Goal: Obtain resource: Download file/media

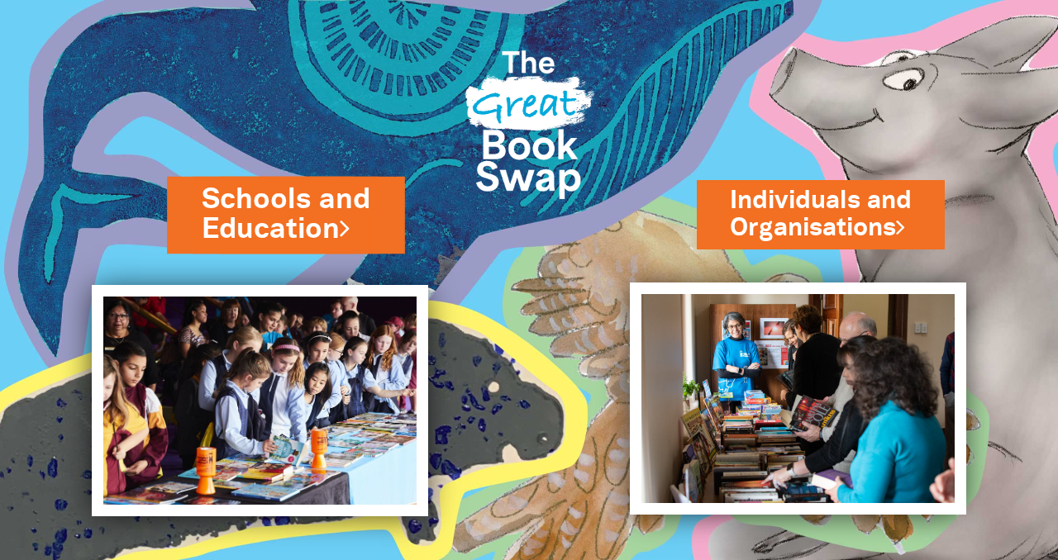
click at [312, 215] on link "Schools and Education" at bounding box center [286, 214] width 169 height 69
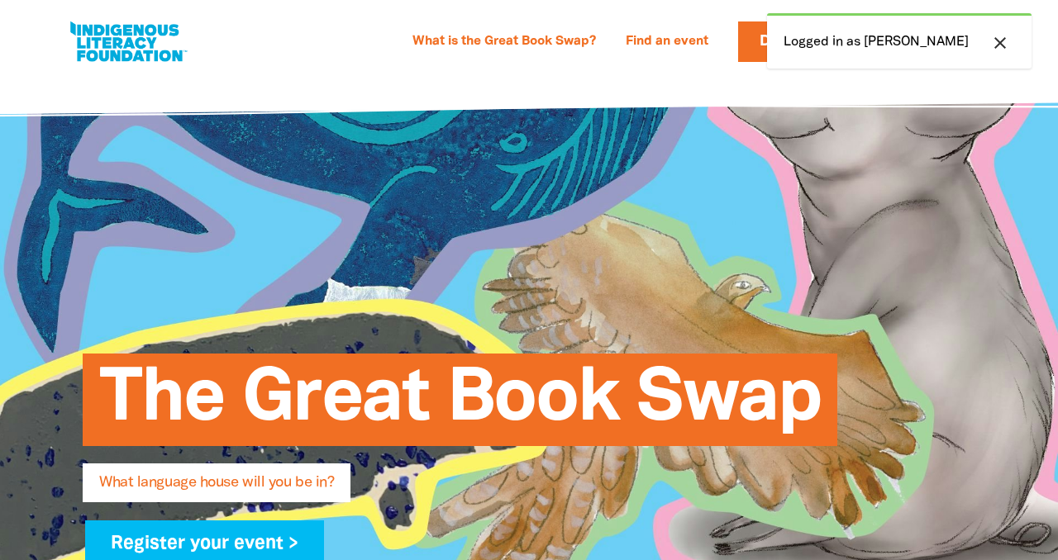
select select "primary-school"
click at [918, 48] on div "close Logged in as Sally-Anne" at bounding box center [899, 40] width 265 height 55
click at [966, 50] on div "close Logged in as Sally-Anne" at bounding box center [899, 40] width 265 height 55
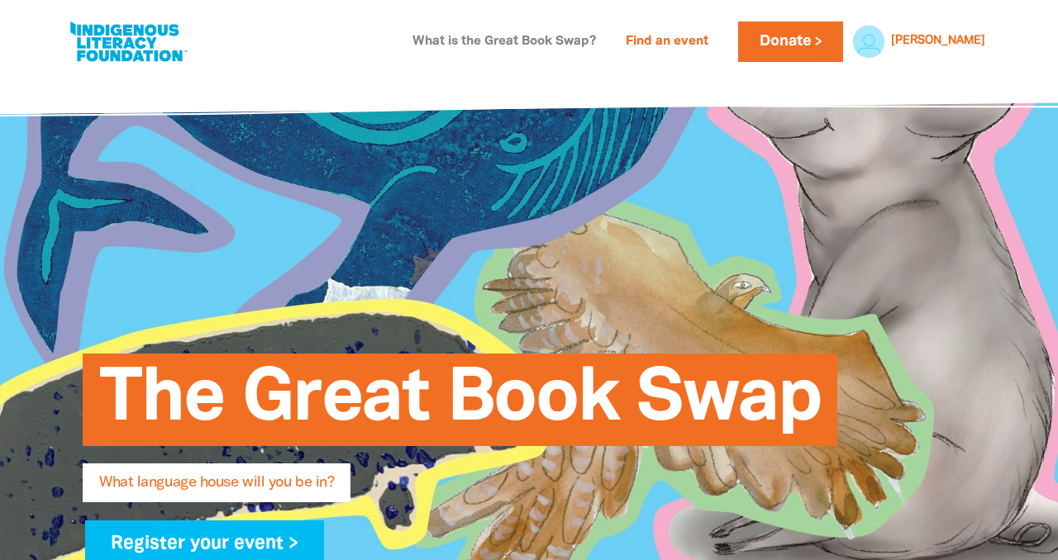
click at [546, 40] on link "What is the Great Book Swap?" at bounding box center [504, 42] width 203 height 26
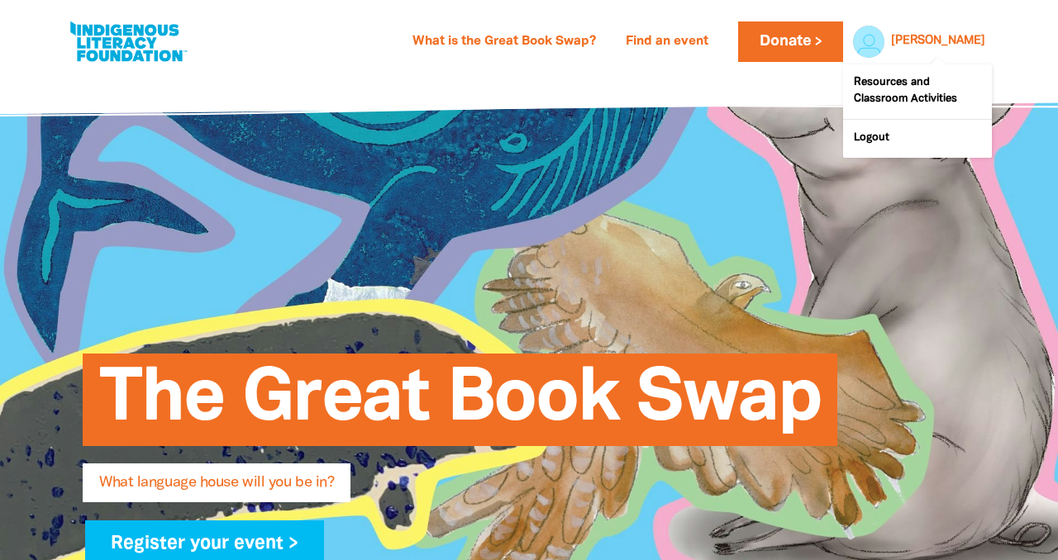
click at [946, 41] on link "Sally-Anne" at bounding box center [938, 42] width 94 height 12
click at [904, 91] on link "Resources and Classroom Activities" at bounding box center [917, 91] width 149 height 55
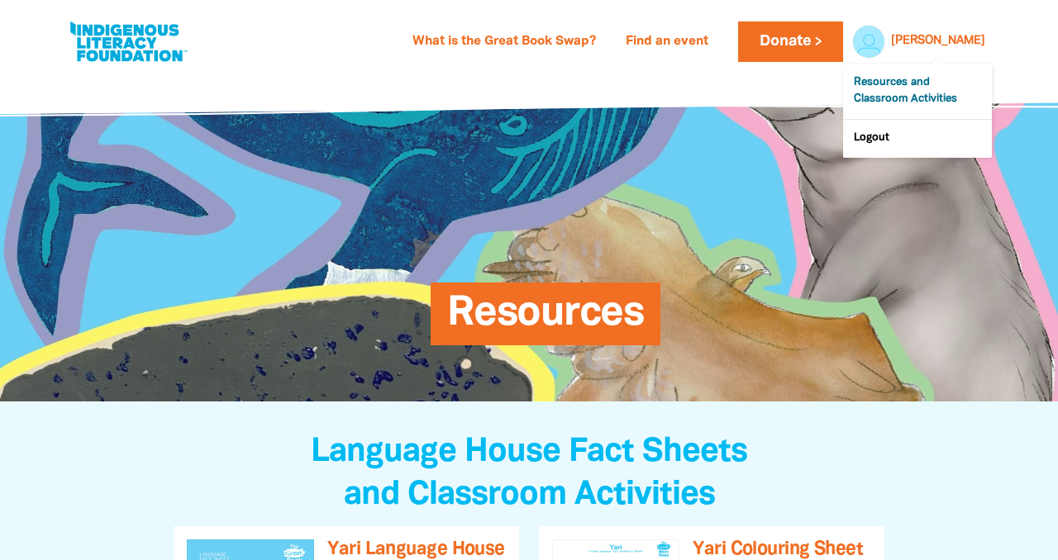
click at [904, 91] on link "Resources and Classroom Activities" at bounding box center [917, 91] width 149 height 55
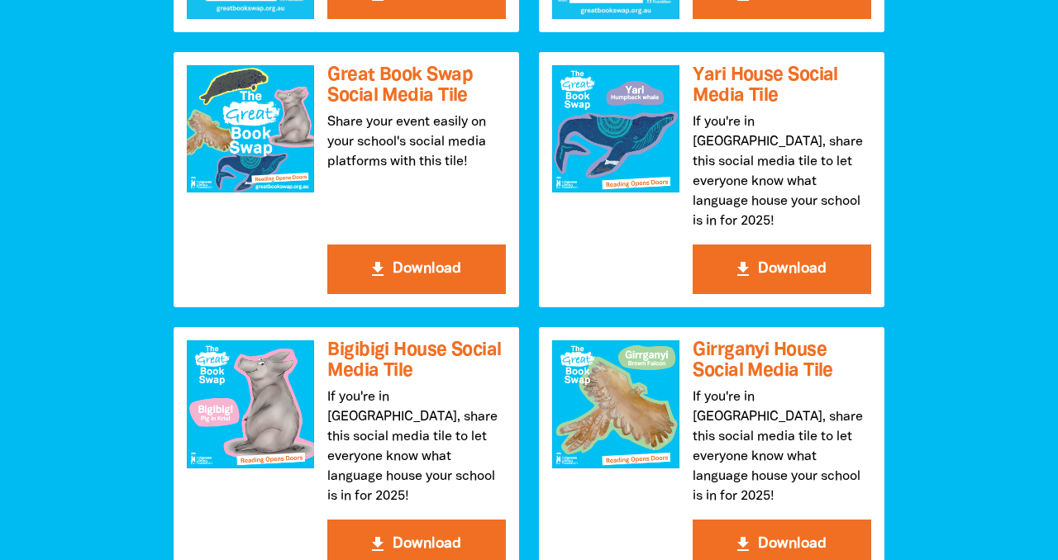
scroll to position [2020, 0]
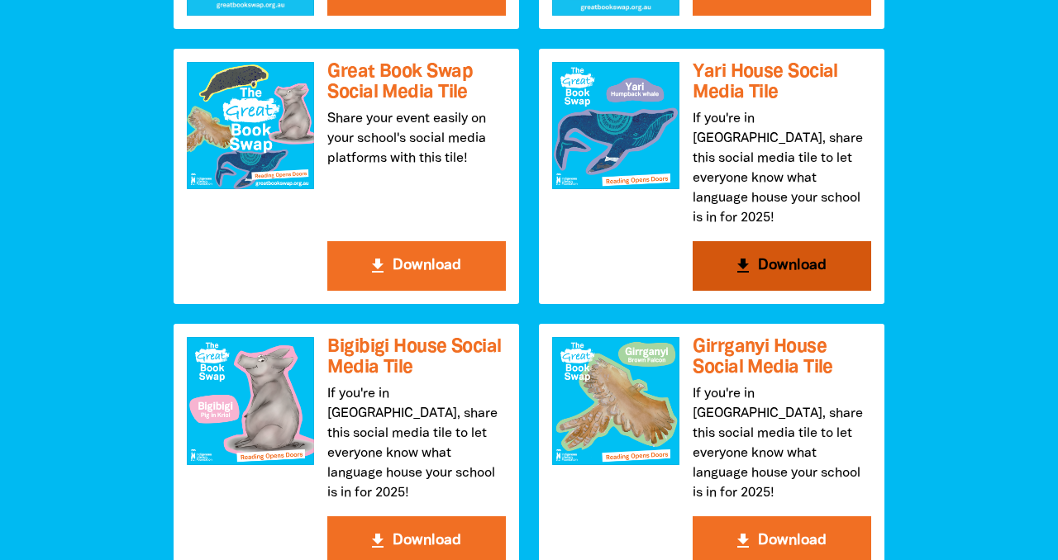
click at [722, 265] on button "get_app Download" at bounding box center [782, 266] width 179 height 50
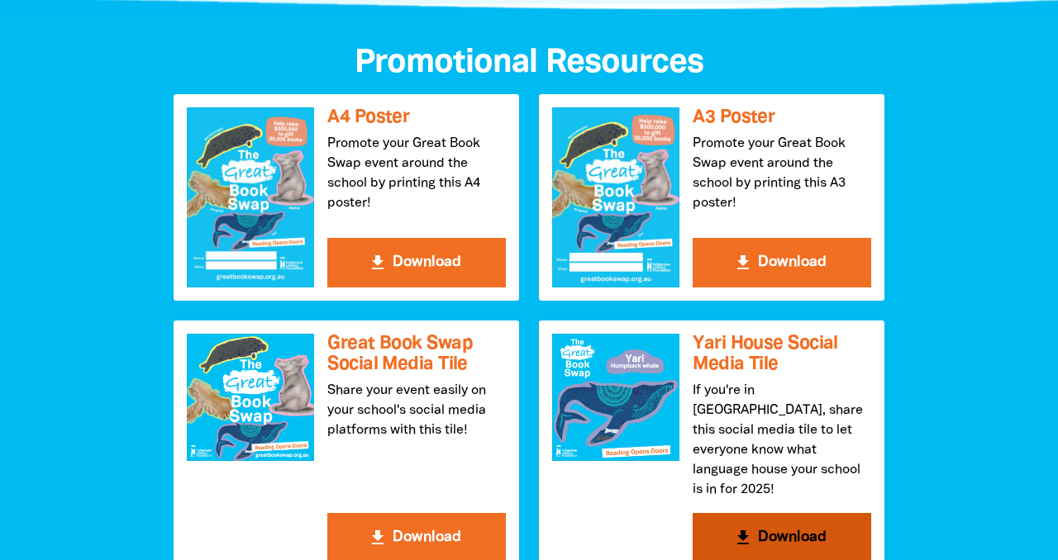
scroll to position [1749, 0]
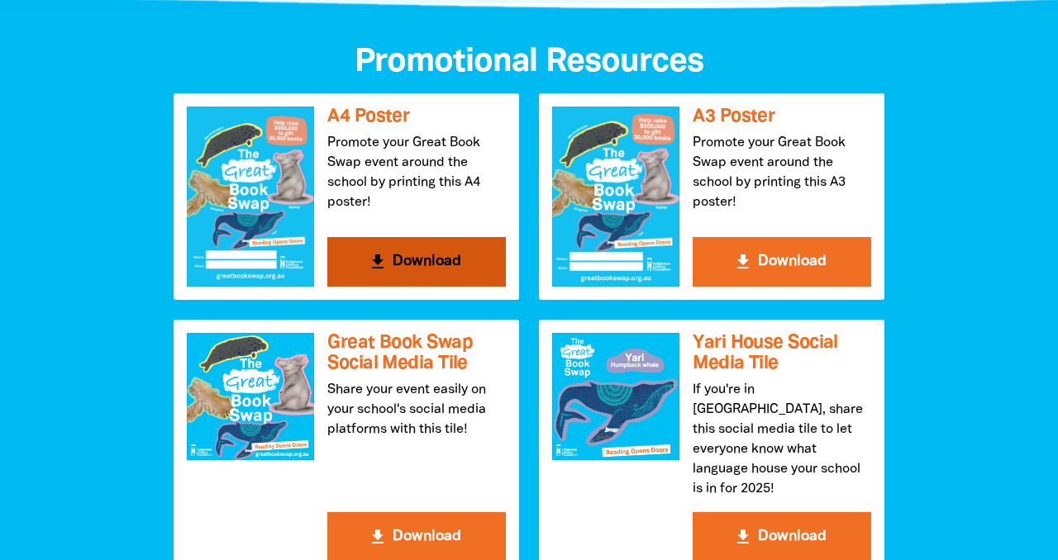
click at [214, 150] on div at bounding box center [250, 197] width 127 height 180
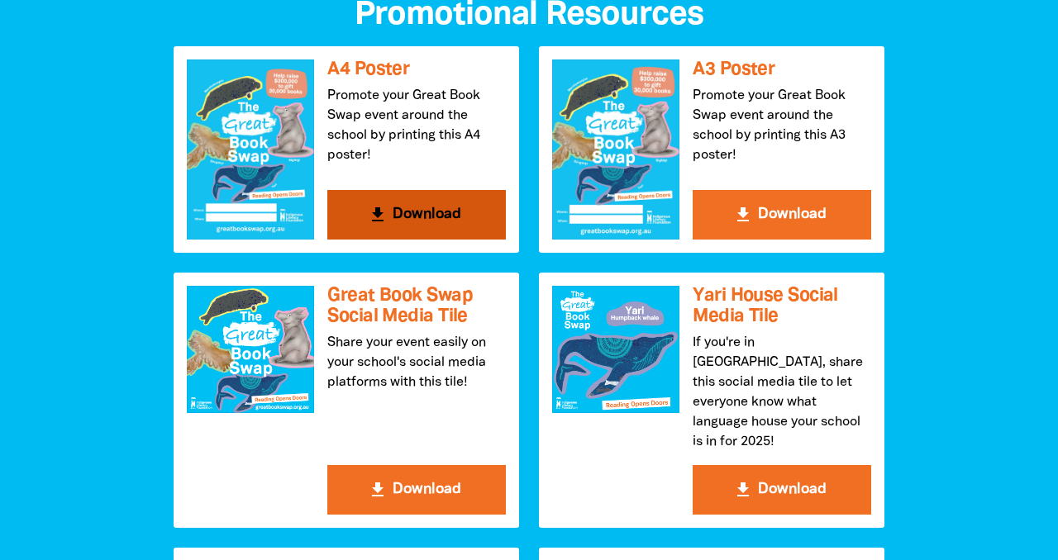
scroll to position [1795, 0]
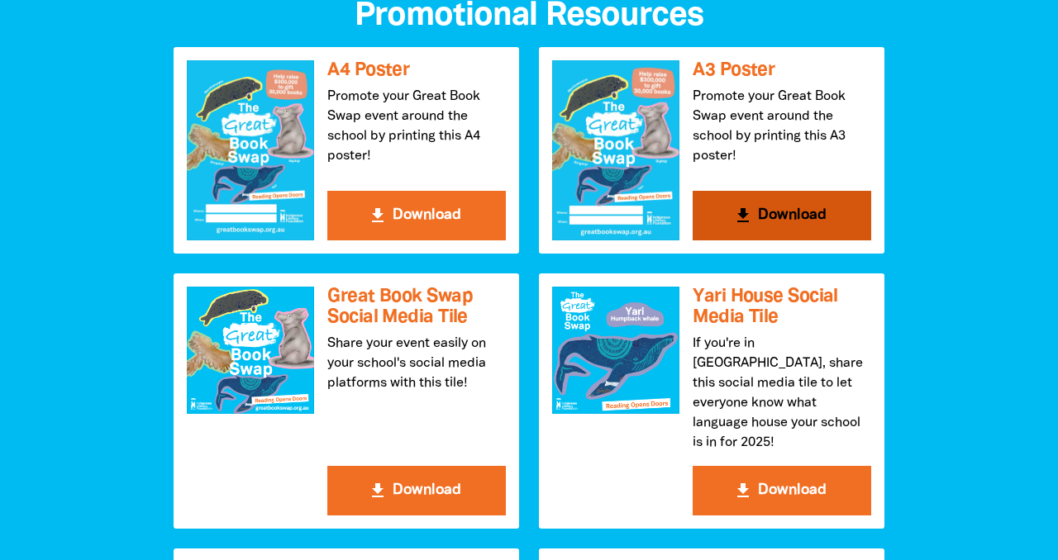
click at [628, 178] on div at bounding box center [615, 150] width 127 height 180
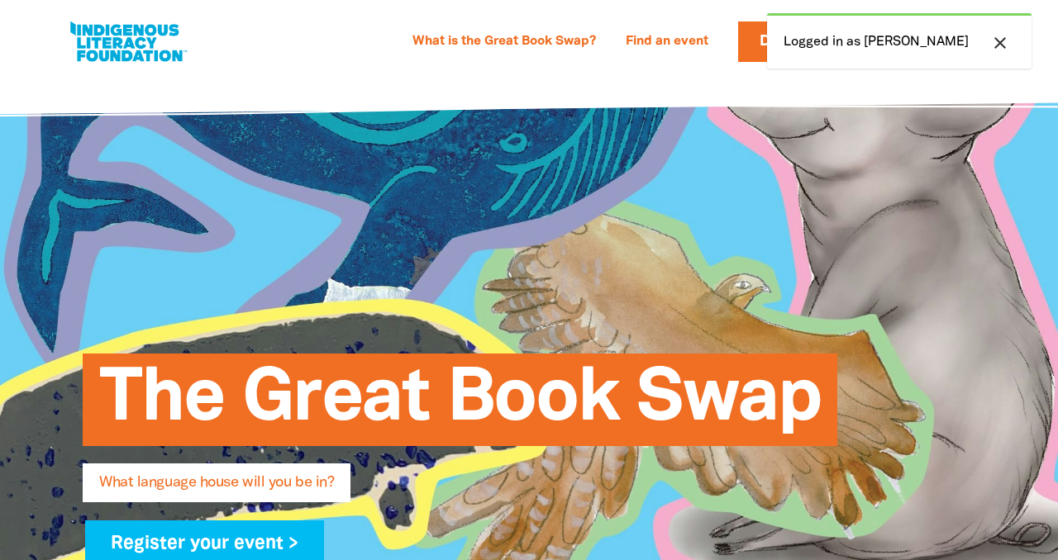
select select "primary-school"
